Goal: Consume media (video, audio): Consume media (video, audio)

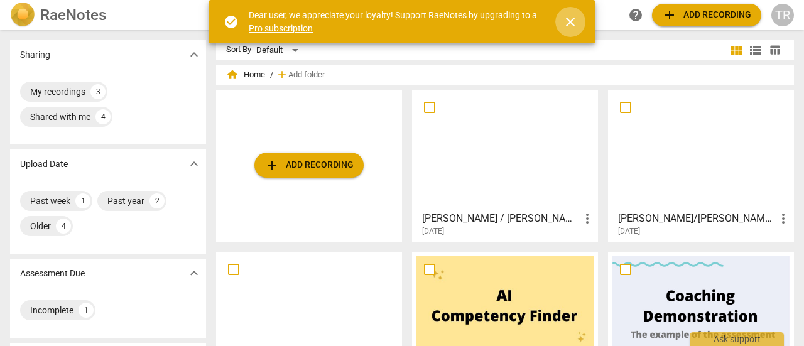
click at [571, 23] on span "close" at bounding box center [570, 21] width 15 height 15
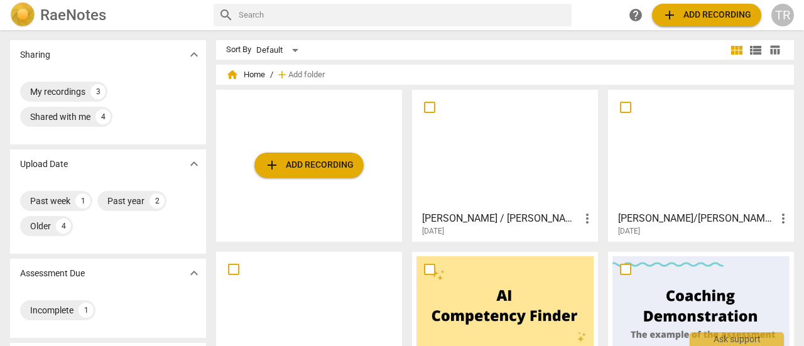
click at [510, 151] on div at bounding box center [505, 149] width 177 height 111
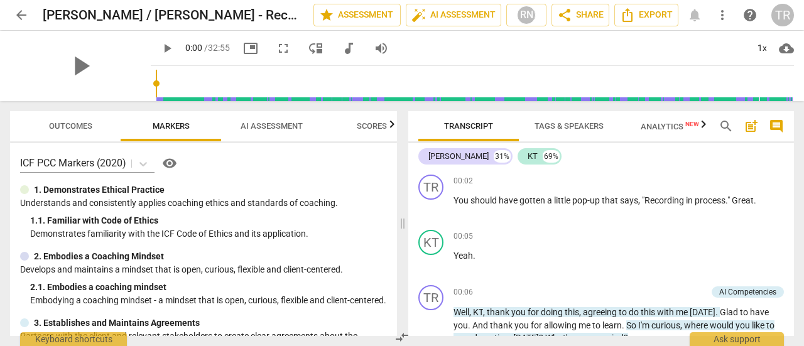
click at [284, 128] on span "AI Assessment" at bounding box center [272, 125] width 62 height 9
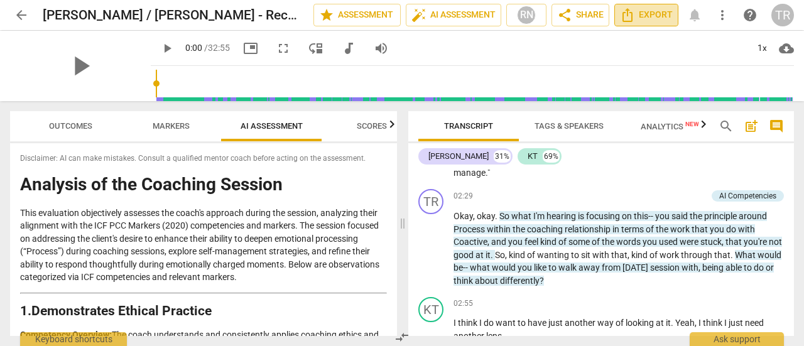
click at [635, 16] on icon "Export" at bounding box center [627, 15] width 15 height 15
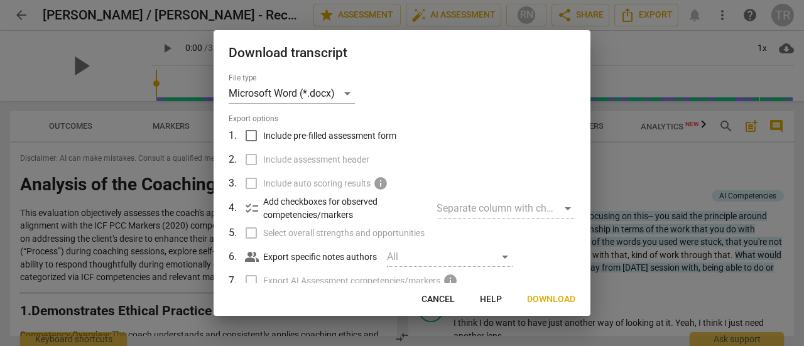
click at [255, 136] on input "Include pre-filled assessment form" at bounding box center [251, 136] width 24 height 24
checkbox input "true"
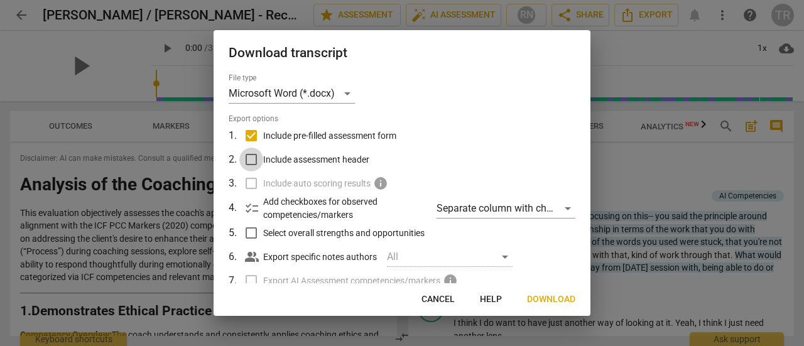
click at [248, 163] on input "Include assessment header" at bounding box center [251, 160] width 24 height 24
checkbox input "true"
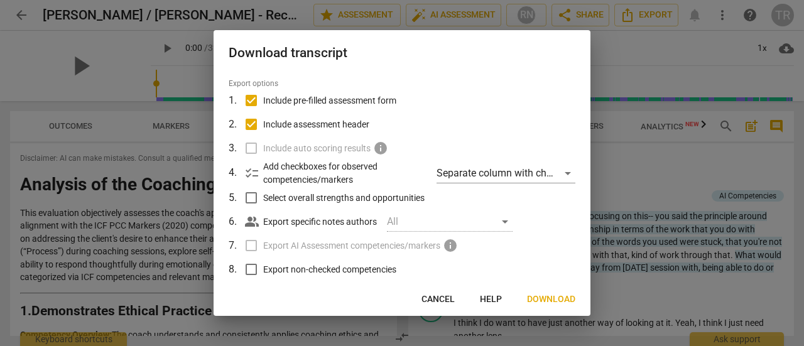
scroll to position [63, 0]
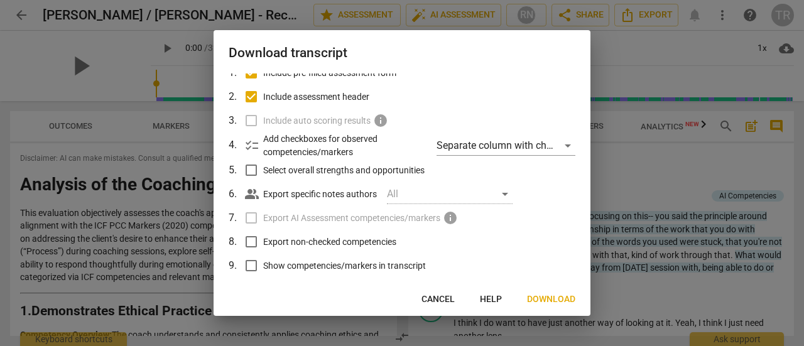
click at [254, 178] on input "Select overall strengths and opportunities" at bounding box center [251, 170] width 24 height 24
checkbox input "true"
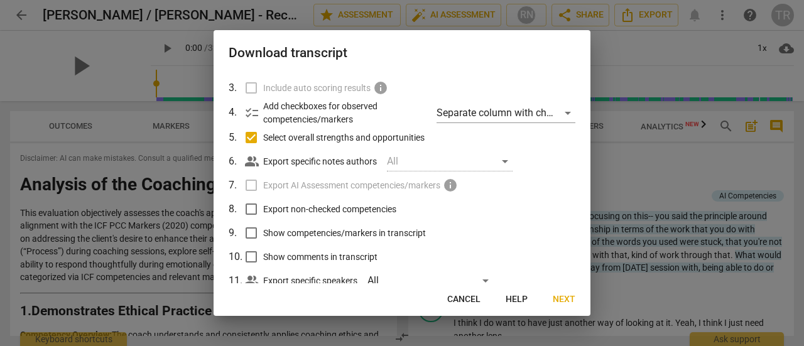
scroll to position [129, 0]
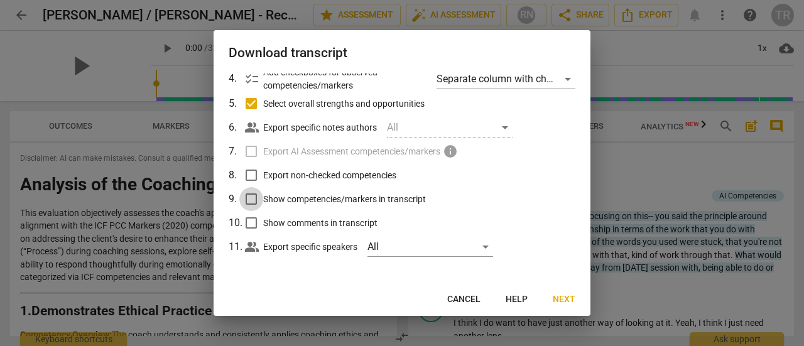
click at [252, 197] on input "Show competencies/markers in transcript" at bounding box center [251, 199] width 24 height 24
checkbox input "true"
click at [566, 302] on span "Next" at bounding box center [564, 299] width 23 height 13
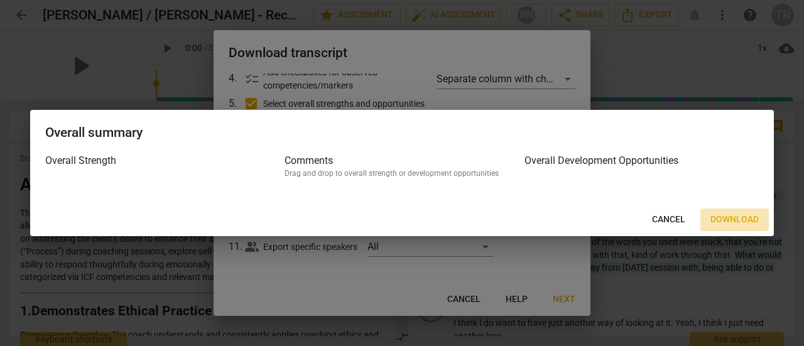
click at [739, 219] on span "Download" at bounding box center [735, 220] width 48 height 13
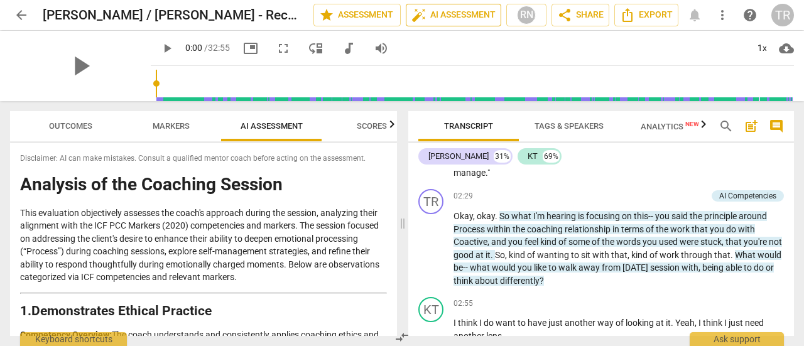
click at [456, 14] on span "auto_fix_high AI Assessment" at bounding box center [454, 15] width 84 height 15
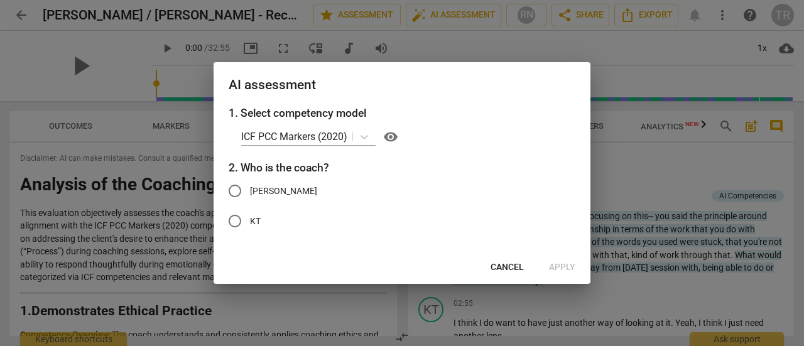
click at [496, 272] on span "Cancel" at bounding box center [507, 267] width 33 height 13
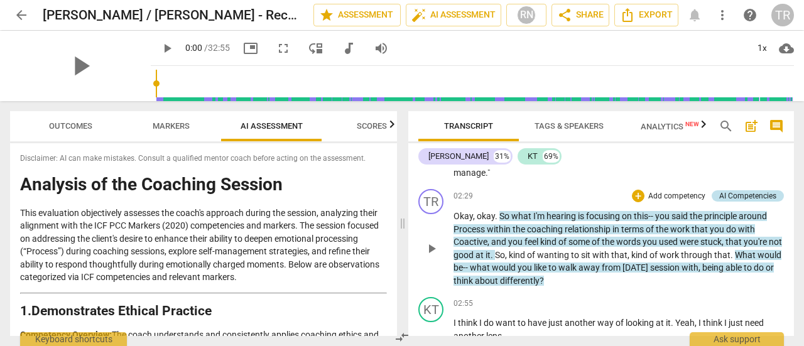
click at [720, 200] on div "AI Competencies" at bounding box center [748, 195] width 57 height 11
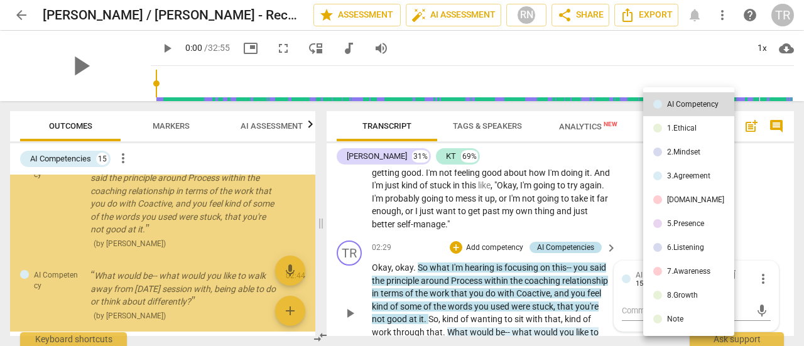
scroll to position [556, 0]
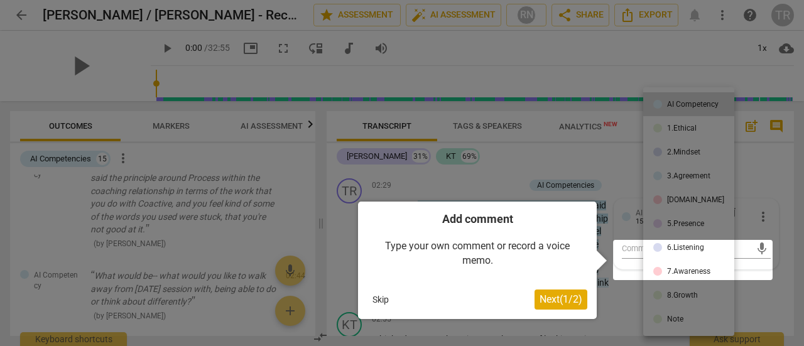
click at [754, 177] on div at bounding box center [402, 173] width 804 height 346
click at [381, 300] on button "Skip" at bounding box center [381, 299] width 26 height 19
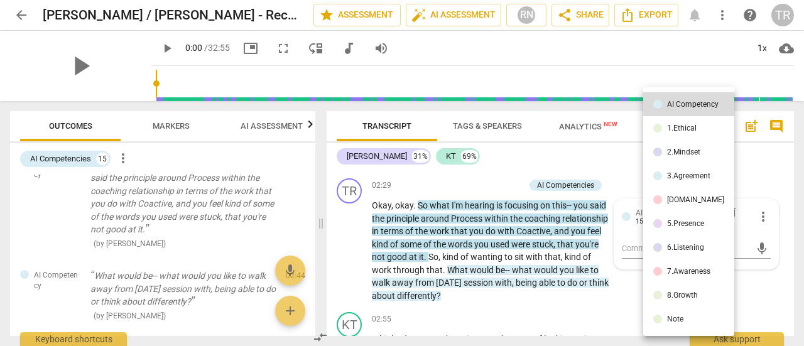
click at [583, 169] on div at bounding box center [402, 173] width 804 height 346
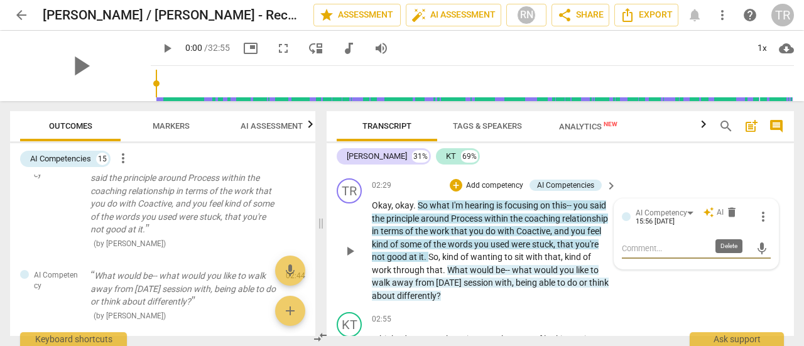
click at [730, 219] on span "delete" at bounding box center [732, 212] width 13 height 13
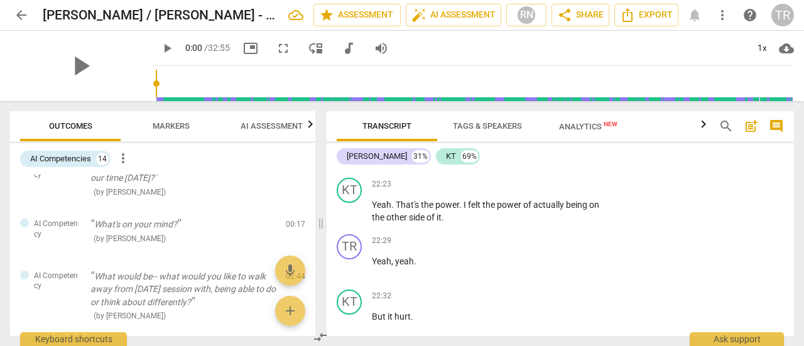
scroll to position [6652, 0]
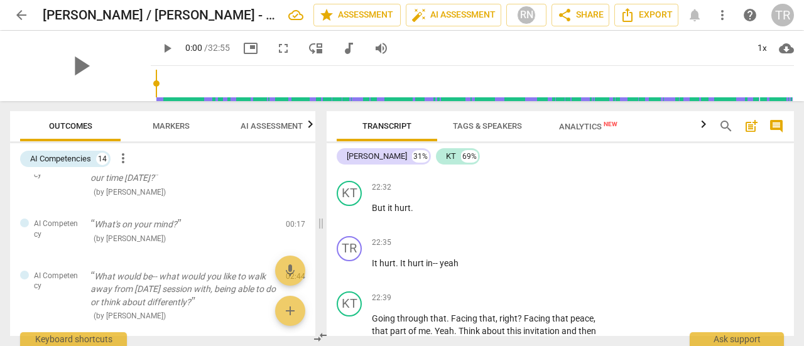
click at [592, 133] on span "Analytics New" at bounding box center [588, 126] width 89 height 19
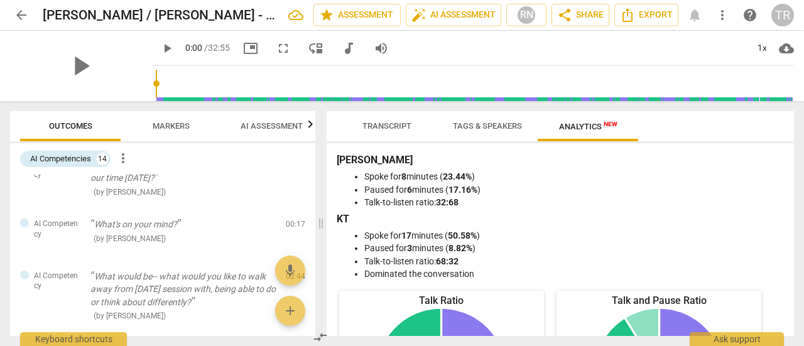
scroll to position [0, 0]
click at [278, 128] on span "AI Assessment" at bounding box center [272, 125] width 62 height 9
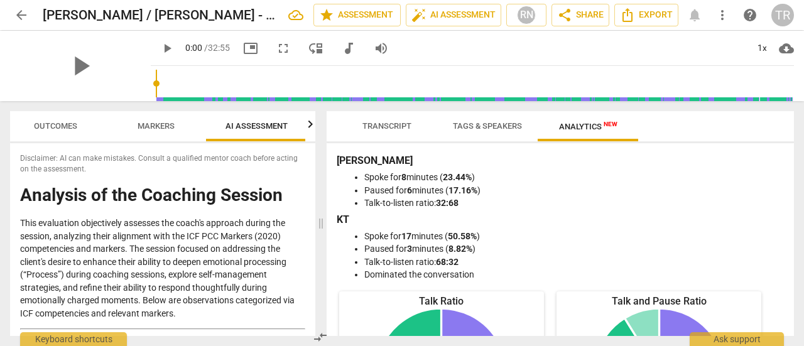
scroll to position [0, 16]
click at [165, 129] on span "Markers" at bounding box center [154, 125] width 37 height 9
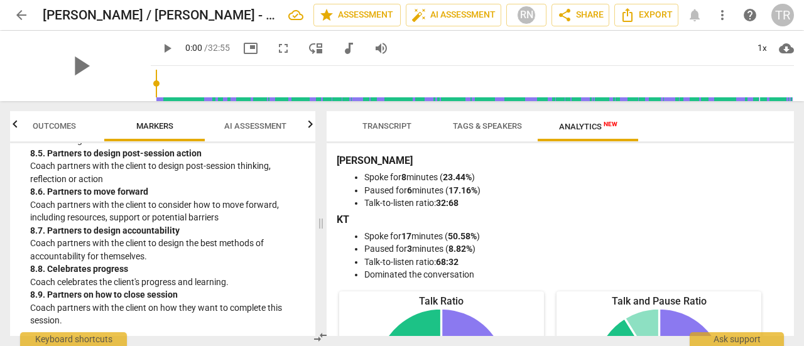
scroll to position [1784, 0]
click at [14, 122] on icon "button" at bounding box center [15, 124] width 15 height 15
click at [309, 128] on icon "button" at bounding box center [311, 124] width 4 height 8
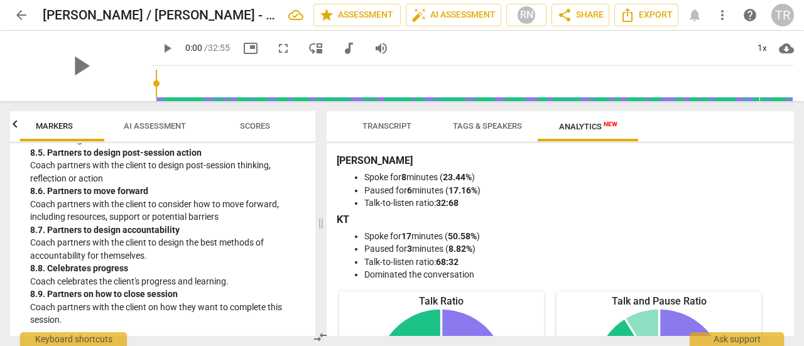
click at [309, 129] on div at bounding box center [310, 124] width 10 height 26
click at [144, 124] on span "AI Assessment" at bounding box center [155, 125] width 62 height 9
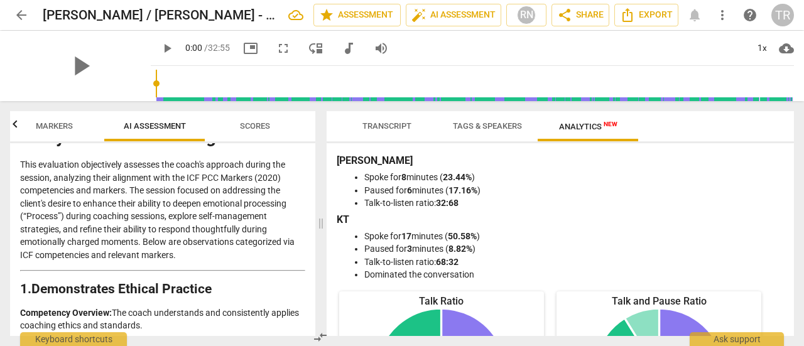
scroll to position [0, 0]
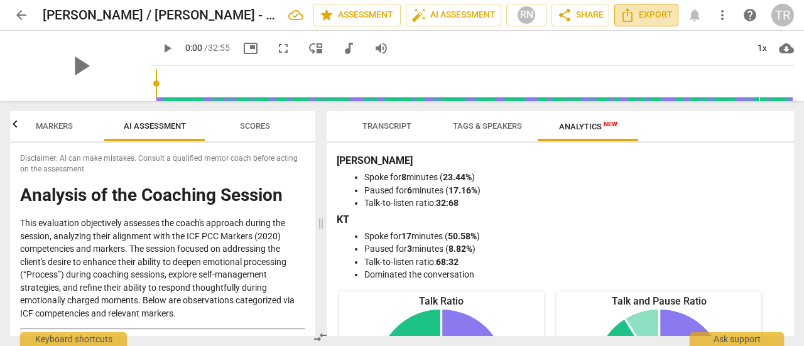
click at [651, 16] on span "Export" at bounding box center [646, 15] width 53 height 15
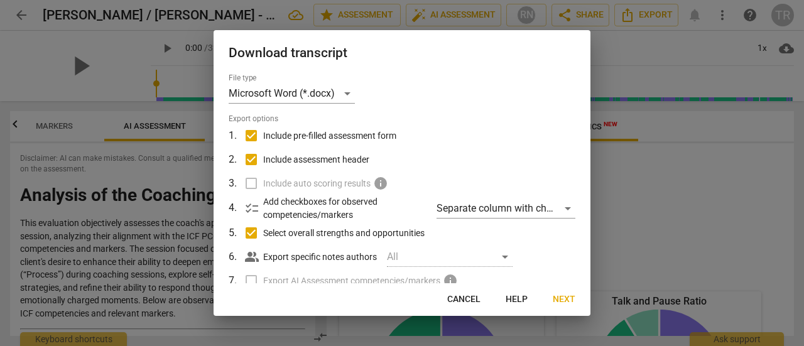
click at [469, 302] on span "Cancel" at bounding box center [463, 299] width 33 height 13
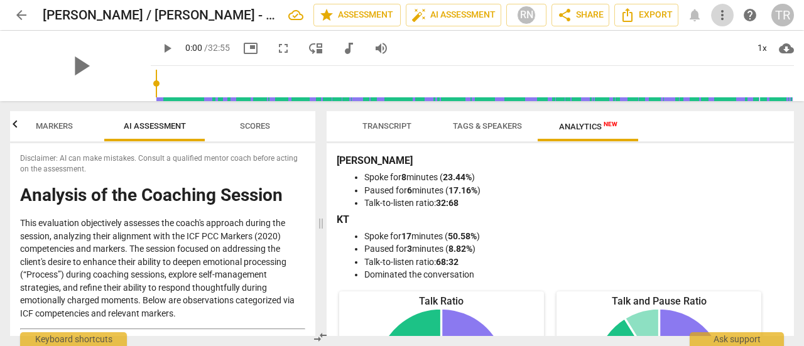
click at [726, 15] on span "more_vert" at bounding box center [722, 15] width 15 height 15
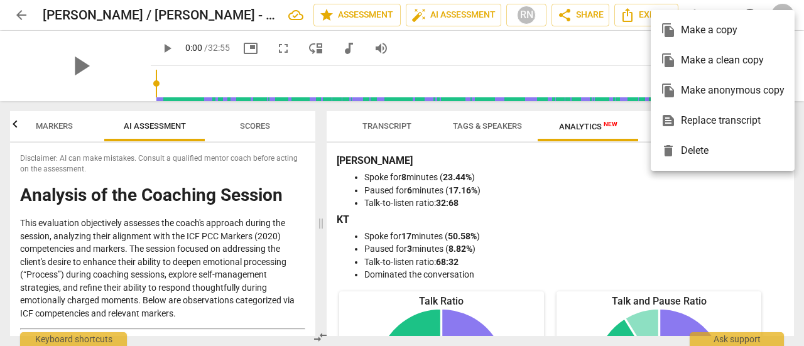
click at [649, 231] on div at bounding box center [402, 173] width 804 height 346
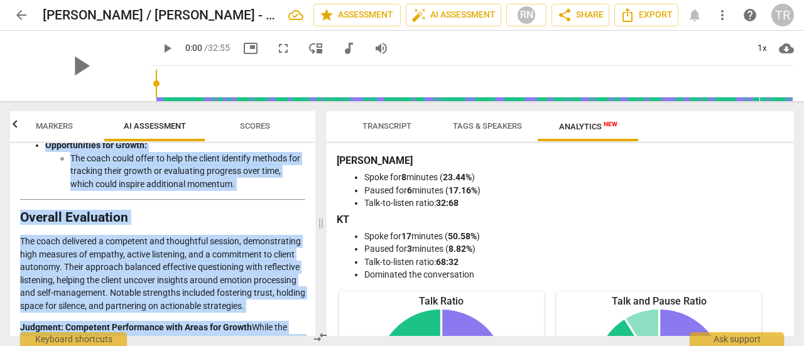
scroll to position [3122, 0]
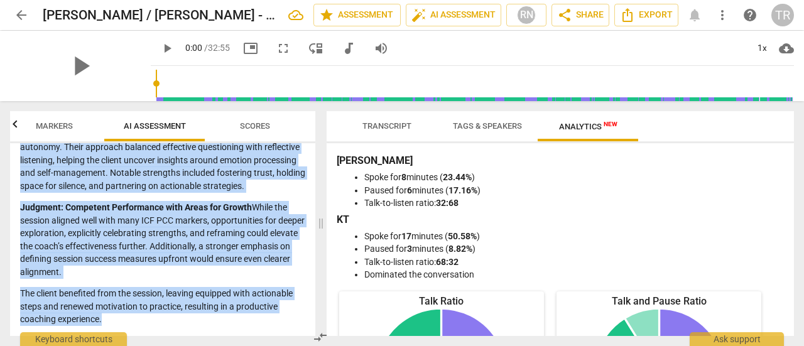
drag, startPoint x: 21, startPoint y: 198, endPoint x: 253, endPoint y: 318, distance: 261.1
copy div "Loremips do sit Ametcons Adipisc Elit seddoeiusm temporincid utlabore etd magna…"
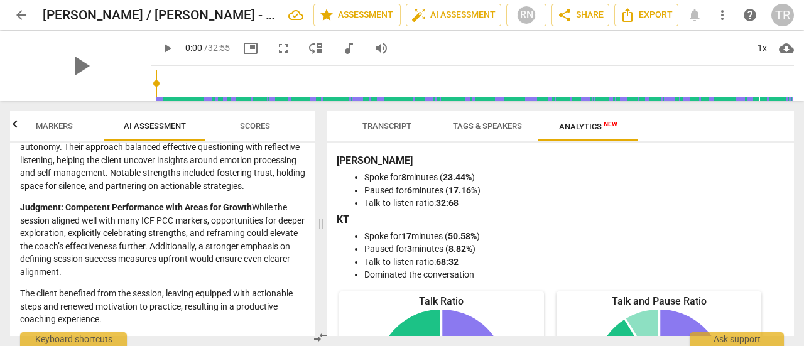
drag, startPoint x: 98, startPoint y: 65, endPoint x: 703, endPoint y: 129, distance: 608.0
click at [703, 129] on div "Transcript Tags & Speakers Analytics New" at bounding box center [560, 126] width 447 height 30
click at [16, 21] on span "arrow_back" at bounding box center [21, 15] width 15 height 15
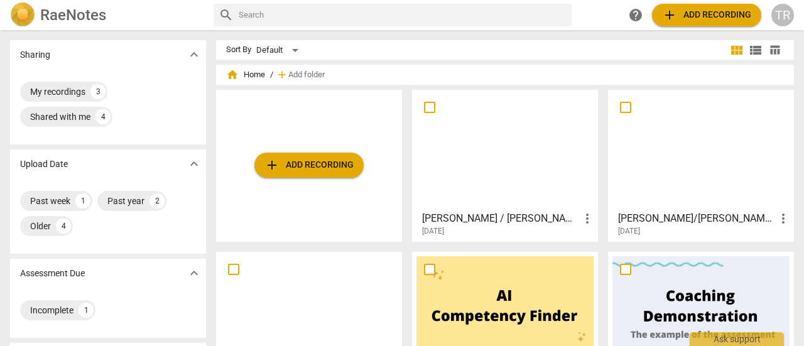
drag, startPoint x: 473, startPoint y: 148, endPoint x: 450, endPoint y: 141, distance: 23.7
click at [450, 141] on div at bounding box center [505, 149] width 177 height 111
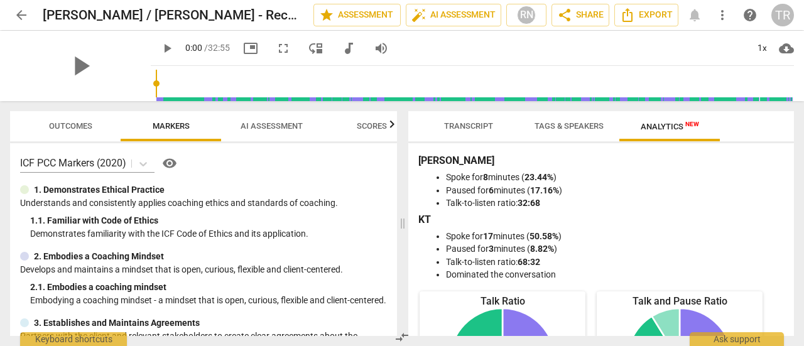
click at [784, 52] on span "cloud_download" at bounding box center [786, 48] width 15 height 15
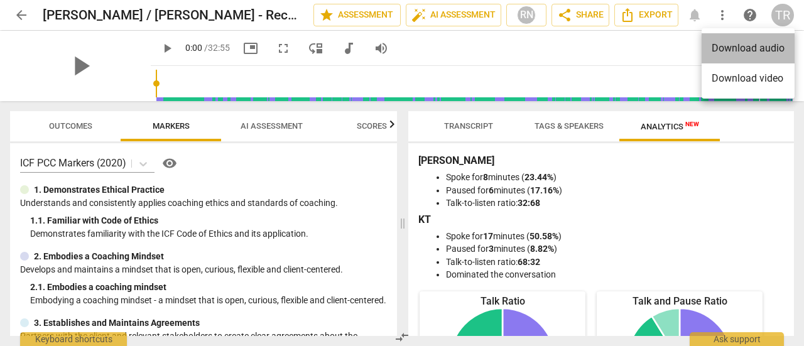
click at [752, 53] on li "Download audio" at bounding box center [748, 48] width 93 height 30
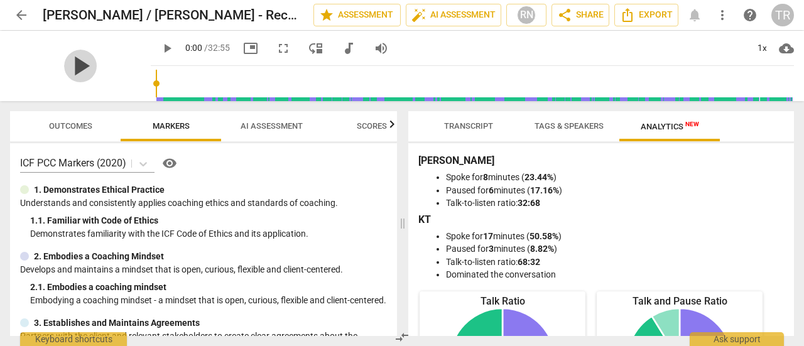
click at [67, 66] on span "play_arrow" at bounding box center [80, 66] width 33 height 33
click at [72, 65] on span "pause" at bounding box center [80, 66] width 33 height 33
drag, startPoint x: 148, startPoint y: 84, endPoint x: 140, endPoint y: 85, distance: 8.8
click at [156, 85] on input "range" at bounding box center [475, 83] width 639 height 40
click at [74, 69] on span "play_arrow" at bounding box center [80, 66] width 33 height 33
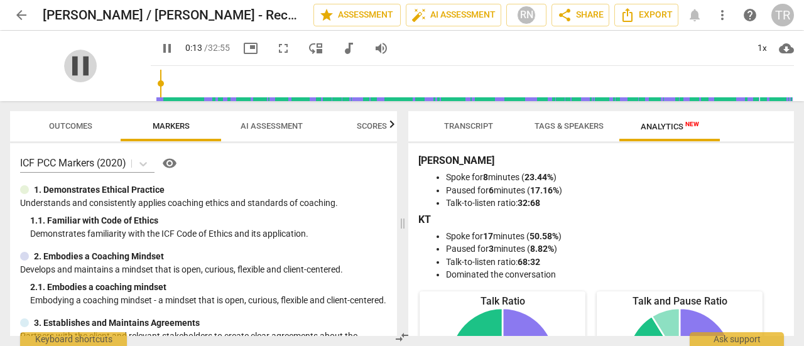
click at [73, 63] on span "pause" at bounding box center [80, 66] width 33 height 33
click at [67, 66] on span "play_arrow" at bounding box center [80, 66] width 33 height 33
click at [67, 66] on span "pause" at bounding box center [80, 66] width 33 height 33
click at [160, 48] on span "play_arrow" at bounding box center [167, 48] width 15 height 15
drag, startPoint x: 147, startPoint y: 85, endPoint x: 185, endPoint y: 82, distance: 37.8
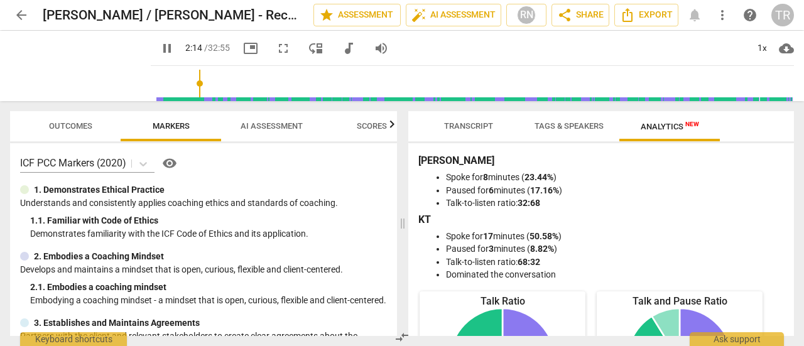
click at [185, 82] on input "range" at bounding box center [475, 83] width 639 height 40
click at [65, 67] on span "pause" at bounding box center [80, 66] width 33 height 33
click at [65, 61] on span "play_arrow" at bounding box center [80, 66] width 33 height 33
click at [69, 69] on span "pause" at bounding box center [80, 66] width 33 height 33
click at [200, 87] on input "range" at bounding box center [475, 83] width 639 height 40
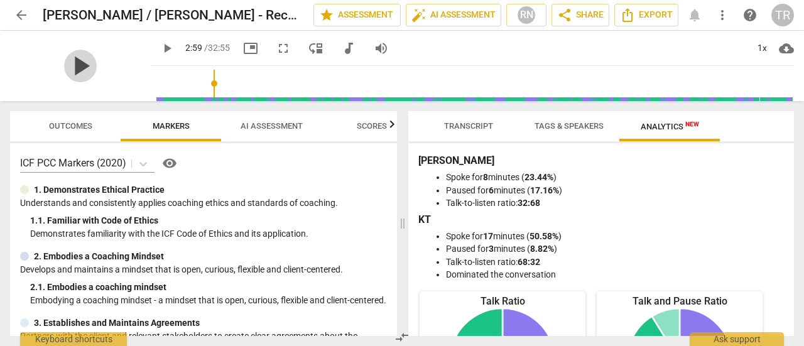
click at [75, 70] on span "play_arrow" at bounding box center [80, 66] width 33 height 33
click at [70, 71] on span "pause" at bounding box center [80, 66] width 33 height 33
click at [65, 73] on span "play_arrow" at bounding box center [80, 66] width 33 height 33
click at [69, 63] on span "pause" at bounding box center [80, 66] width 33 height 33
click at [73, 63] on span "play_arrow" at bounding box center [80, 66] width 33 height 33
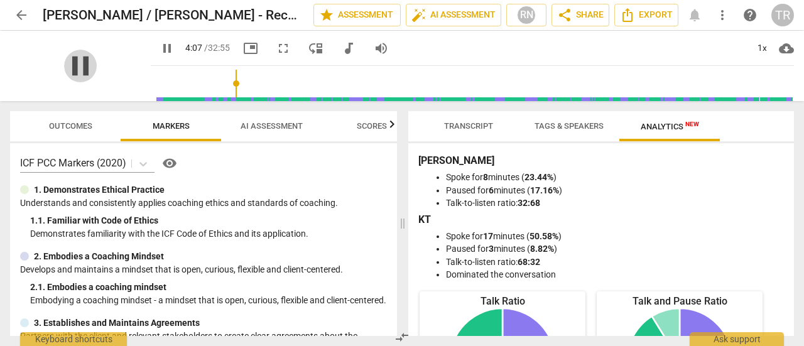
click at [74, 66] on span "pause" at bounding box center [80, 66] width 33 height 33
click at [160, 53] on span "play_arrow" at bounding box center [167, 48] width 15 height 15
click at [77, 66] on span "pause" at bounding box center [80, 66] width 33 height 33
click at [160, 46] on span "play_arrow" at bounding box center [167, 48] width 15 height 15
click at [76, 70] on span "pause" at bounding box center [80, 66] width 33 height 33
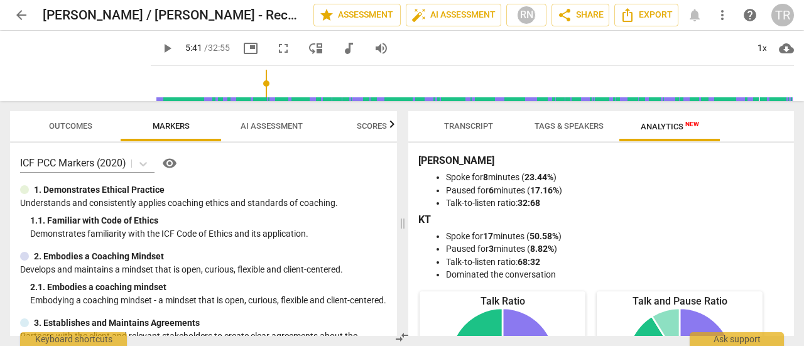
click at [253, 83] on input "range" at bounding box center [475, 83] width 639 height 40
click at [160, 50] on span "play_arrow" at bounding box center [167, 48] width 15 height 15
click at [74, 72] on span "pause" at bounding box center [80, 66] width 33 height 33
click at [256, 87] on input "range" at bounding box center [475, 83] width 639 height 40
click at [160, 53] on span "play_arrow" at bounding box center [167, 48] width 15 height 15
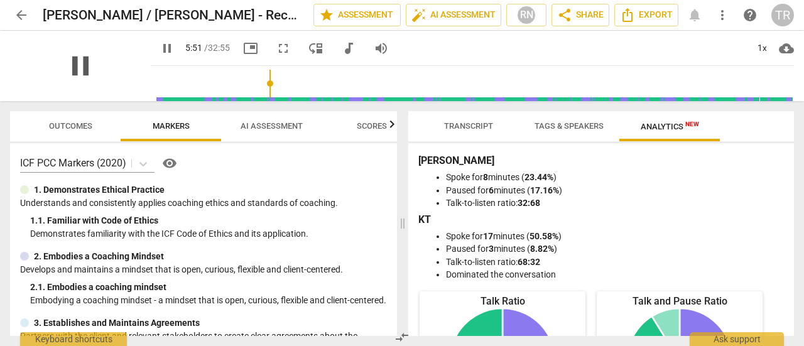
click at [73, 66] on span "pause" at bounding box center [80, 66] width 33 height 33
click at [79, 65] on span "play_arrow" at bounding box center [80, 66] width 33 height 33
click at [80, 65] on span "pause" at bounding box center [80, 66] width 33 height 33
click at [67, 74] on span "play_arrow" at bounding box center [80, 66] width 33 height 33
click at [67, 74] on span "pause" at bounding box center [80, 66] width 33 height 33
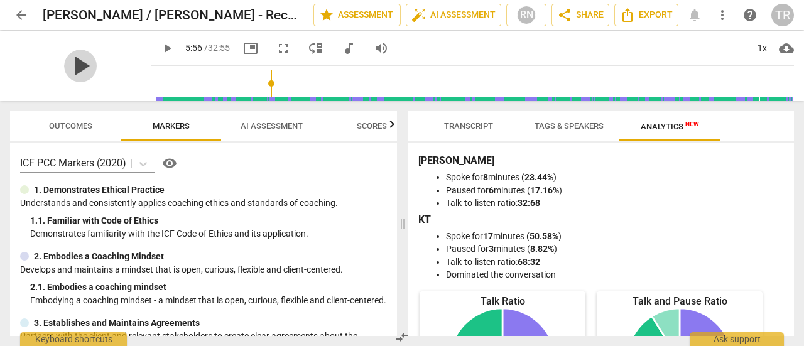
click at [65, 65] on span "play_arrow" at bounding box center [80, 66] width 33 height 33
click at [65, 65] on span "pause" at bounding box center [80, 66] width 33 height 33
click at [75, 70] on span "play_arrow" at bounding box center [80, 66] width 33 height 33
click at [75, 70] on span "pause" at bounding box center [80, 66] width 33 height 33
click at [73, 76] on span "play_arrow" at bounding box center [80, 66] width 33 height 33
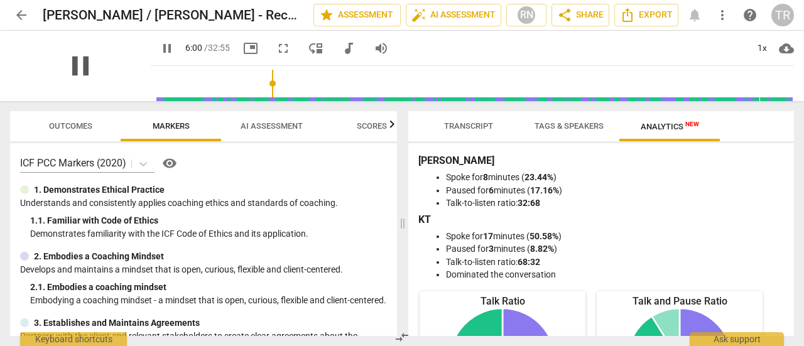
click at [73, 76] on span "pause" at bounding box center [80, 66] width 33 height 33
drag, startPoint x: 258, startPoint y: 84, endPoint x: 302, endPoint y: 90, distance: 44.4
click at [302, 90] on input "range" at bounding box center [475, 83] width 639 height 40
click at [160, 47] on span "play_arrow" at bounding box center [167, 48] width 15 height 15
click at [359, 85] on input "range" at bounding box center [475, 83] width 639 height 40
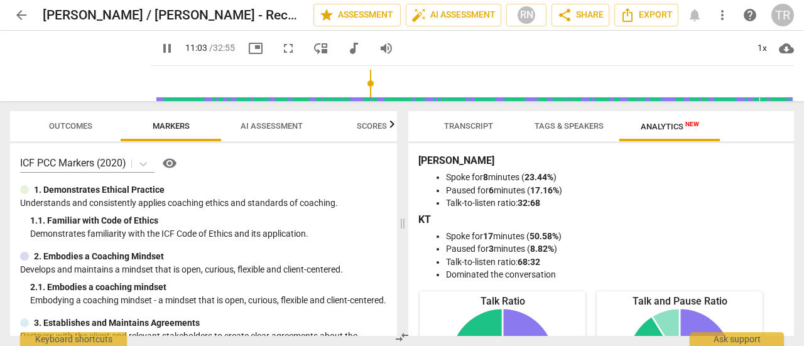
click at [352, 84] on input "range" at bounding box center [475, 83] width 639 height 40
click at [65, 66] on span "pause" at bounding box center [80, 66] width 33 height 33
click at [75, 67] on span "play_arrow" at bounding box center [80, 66] width 33 height 33
click at [75, 65] on span "pause" at bounding box center [80, 66] width 33 height 33
drag, startPoint x: 360, startPoint y: 82, endPoint x: 396, endPoint y: 82, distance: 35.8
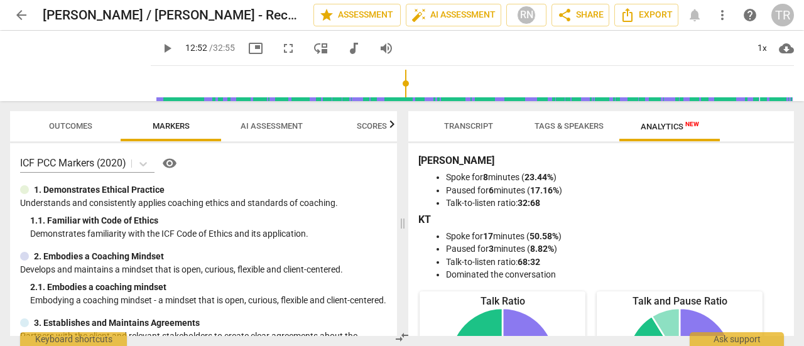
click at [396, 82] on input "range" at bounding box center [475, 83] width 639 height 40
click at [160, 50] on span "play_arrow" at bounding box center [167, 48] width 15 height 15
click at [69, 69] on span "pause" at bounding box center [80, 66] width 33 height 33
click at [68, 71] on span "play_arrow" at bounding box center [80, 66] width 33 height 33
click at [67, 67] on span "pause" at bounding box center [80, 66] width 33 height 33
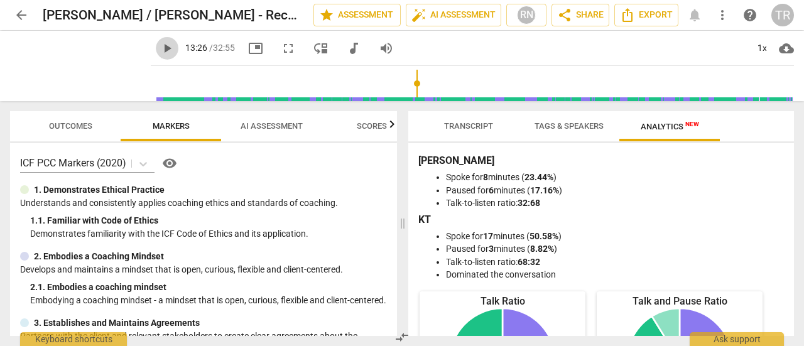
click at [160, 50] on span "play_arrow" at bounding box center [167, 48] width 15 height 15
click at [403, 89] on input "range" at bounding box center [475, 83] width 639 height 40
click at [70, 67] on span "pause" at bounding box center [80, 66] width 33 height 33
click at [467, 89] on input "range" at bounding box center [475, 83] width 639 height 40
click at [466, 89] on input "range" at bounding box center [475, 83] width 639 height 40
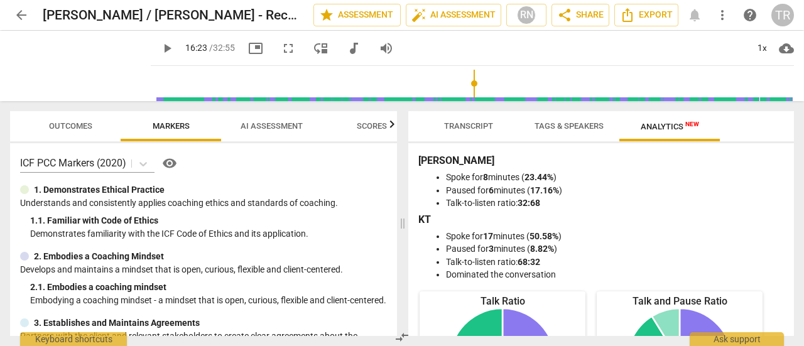
click at [463, 91] on input "range" at bounding box center [475, 83] width 639 height 40
click at [70, 69] on span "play_arrow" at bounding box center [80, 66] width 33 height 33
click at [70, 69] on span "pause" at bounding box center [80, 66] width 33 height 33
click at [65, 75] on span "play_arrow" at bounding box center [80, 66] width 33 height 33
click at [65, 75] on span "pause" at bounding box center [80, 66] width 33 height 33
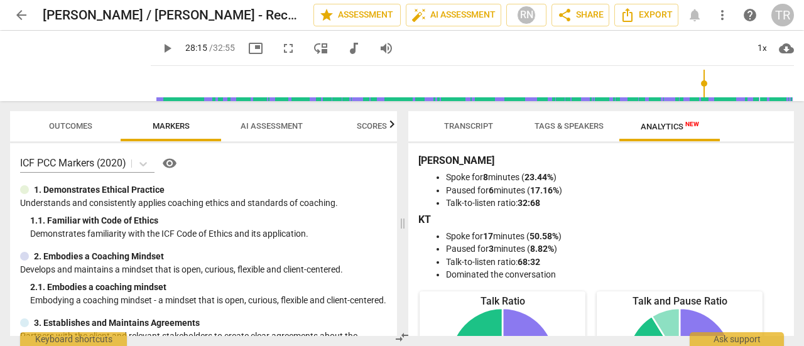
drag, startPoint x: 469, startPoint y: 83, endPoint x: 701, endPoint y: 77, distance: 231.4
click at [701, 77] on input "range" at bounding box center [475, 83] width 639 height 40
click at [160, 53] on span "play_arrow" at bounding box center [167, 48] width 15 height 15
click at [76, 67] on span "pause" at bounding box center [80, 66] width 33 height 33
click at [66, 65] on span "play_arrow" at bounding box center [80, 66] width 33 height 33
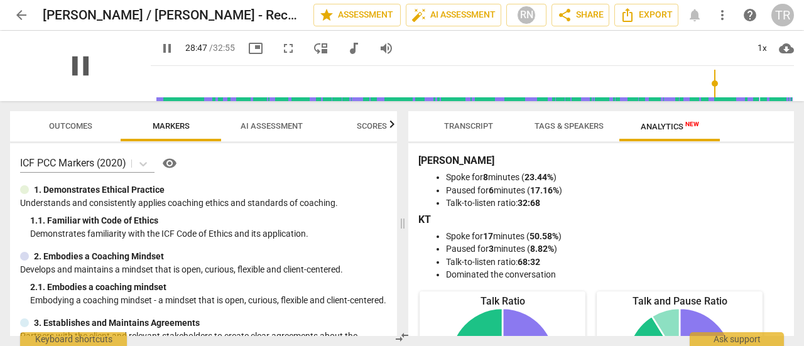
click at [88, 63] on span "pause" at bounding box center [80, 66] width 33 height 33
click at [85, 60] on span "play_arrow" at bounding box center [80, 66] width 33 height 33
click at [78, 65] on span "pause" at bounding box center [80, 66] width 33 height 33
click at [711, 85] on input "range" at bounding box center [475, 83] width 639 height 40
click at [75, 67] on span "play_arrow" at bounding box center [80, 66] width 33 height 33
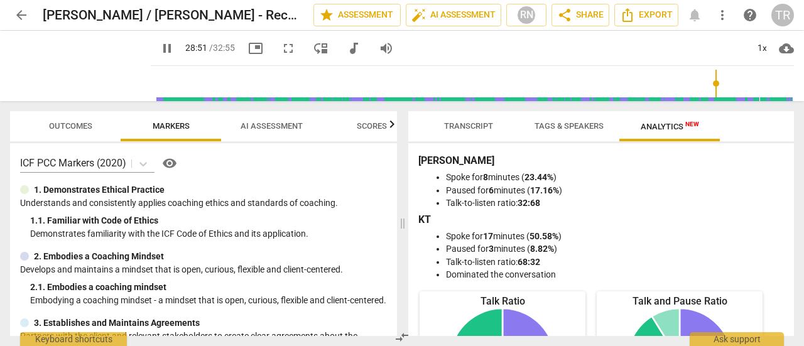
click at [705, 85] on input "range" at bounding box center [475, 83] width 639 height 40
click at [72, 67] on span "pause" at bounding box center [80, 66] width 33 height 33
click at [708, 86] on input "range" at bounding box center [475, 83] width 639 height 40
click at [74, 69] on span "play_arrow" at bounding box center [80, 66] width 33 height 33
click at [74, 69] on span "pause" at bounding box center [80, 66] width 33 height 33
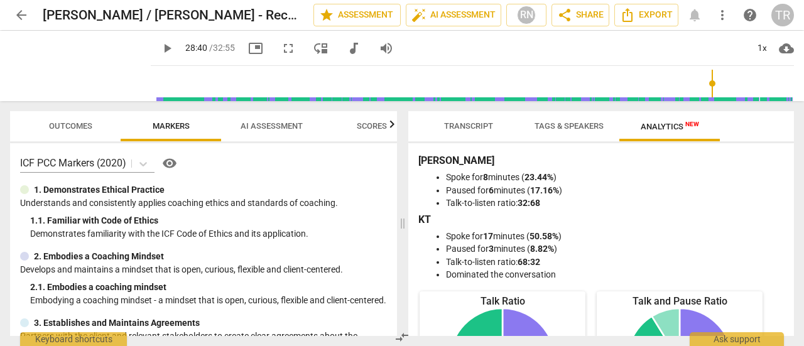
click at [160, 47] on span "play_arrow" at bounding box center [167, 48] width 15 height 15
click at [69, 71] on span "pause" at bounding box center [80, 66] width 33 height 33
click at [74, 77] on span "play_arrow" at bounding box center [80, 66] width 33 height 33
drag, startPoint x: 65, startPoint y: 70, endPoint x: 57, endPoint y: 65, distance: 9.3
click at [65, 70] on span "pause" at bounding box center [80, 66] width 33 height 33
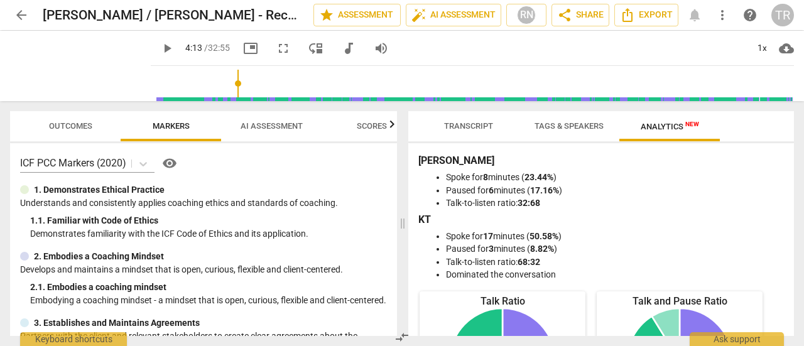
drag, startPoint x: 765, startPoint y: 82, endPoint x: 224, endPoint y: 94, distance: 541.2
click at [224, 94] on input "range" at bounding box center [475, 83] width 639 height 40
drag, startPoint x: 224, startPoint y: 83, endPoint x: 200, endPoint y: 85, distance: 24.0
click at [200, 85] on input "range" at bounding box center [475, 83] width 639 height 40
drag, startPoint x: 201, startPoint y: 83, endPoint x: 194, endPoint y: 82, distance: 6.9
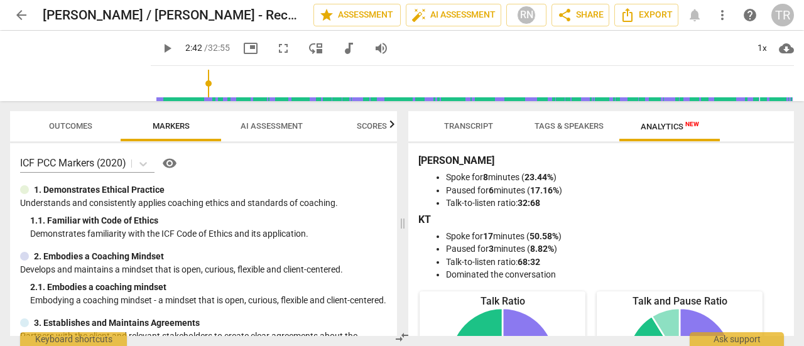
click at [194, 82] on input "range" at bounding box center [475, 83] width 639 height 40
click at [160, 48] on span "play_arrow" at bounding box center [167, 48] width 15 height 15
click at [73, 62] on span "pause" at bounding box center [80, 66] width 33 height 33
click at [211, 82] on input "range" at bounding box center [475, 83] width 639 height 40
click at [72, 70] on span "play_arrow" at bounding box center [80, 66] width 33 height 33
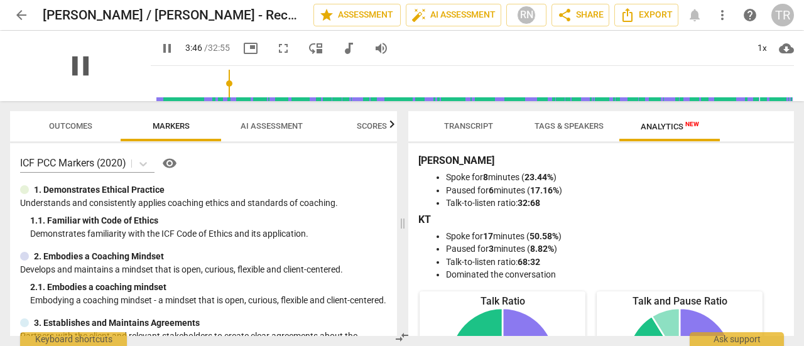
click at [67, 65] on span "pause" at bounding box center [80, 66] width 33 height 33
type input "227"
